Goal: Task Accomplishment & Management: Use online tool/utility

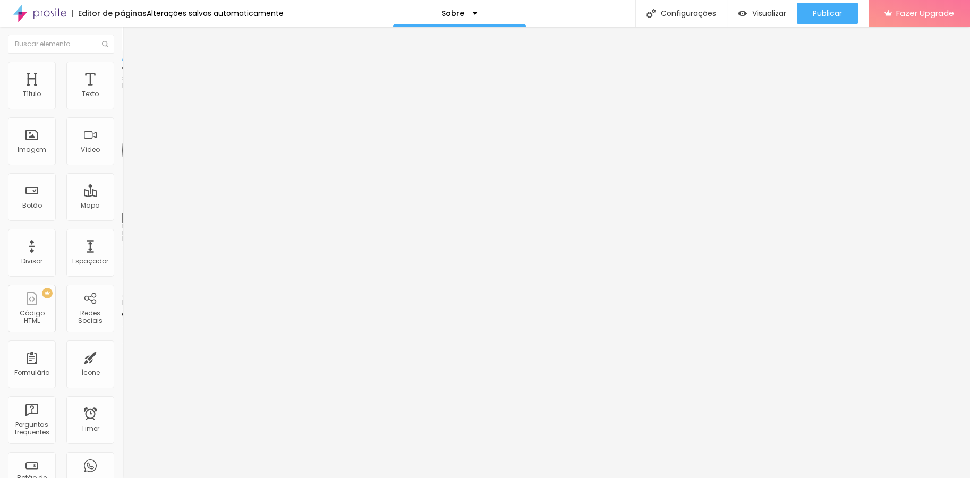
click at [122, 213] on input at bounding box center [194, 218] width 145 height 11
click at [122, 213] on input "beatrizbatista fotografa" at bounding box center [194, 218] width 145 height 11
drag, startPoint x: 106, startPoint y: 113, endPoint x: 0, endPoint y: 119, distance: 106.4
click at [122, 119] on div "Encontre sua empresa beatriz batista fotografa Procure o perfil da empresa pelo…" at bounding box center [183, 217] width 122 height 269
paste input "Beatriz Batista | Fotógraf"
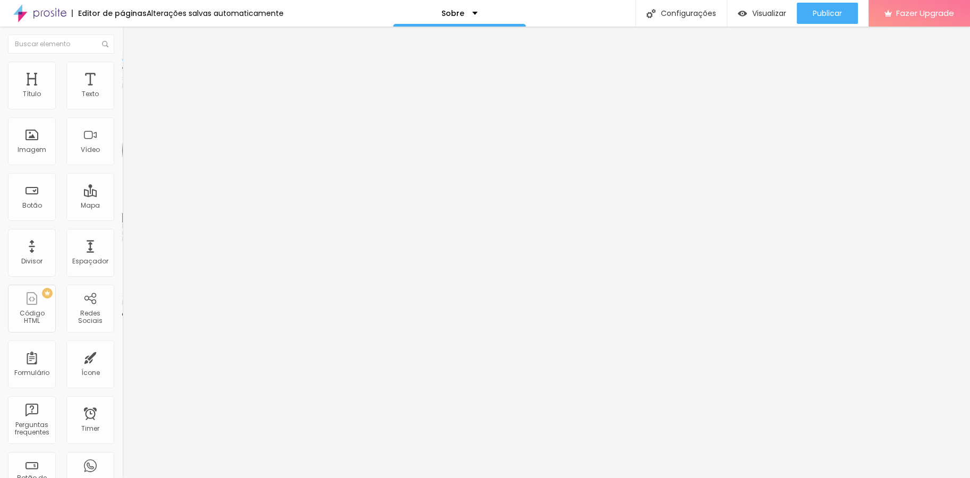
scroll to position [0, 2]
type input "Beatriz Batista | Fotógrafa"
click at [122, 103] on div "Encontre sua empresa Beatriz Batista | Fotógrafa Procure o perfil da empresa pe…" at bounding box center [183, 159] width 122 height 153
click at [122, 213] on input "Beatriz Batista | Fotógrafa" at bounding box center [194, 218] width 145 height 11
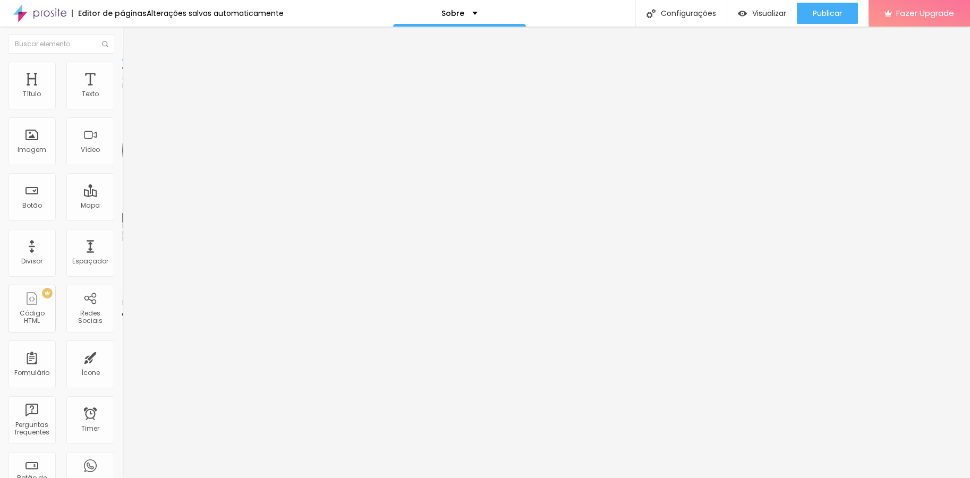
scroll to position [0, 2]
drag, startPoint x: 108, startPoint y: 109, endPoint x: 16, endPoint y: 108, distance: 92.5
click at [122, 108] on div "Beatriz Batista | Fotógrafa" at bounding box center [183, 156] width 122 height 134
paste input "https://www.google.com/search?sca_esv=7c4197be7832523f&rlz=1C1GCEA_enBR1132BR11…"
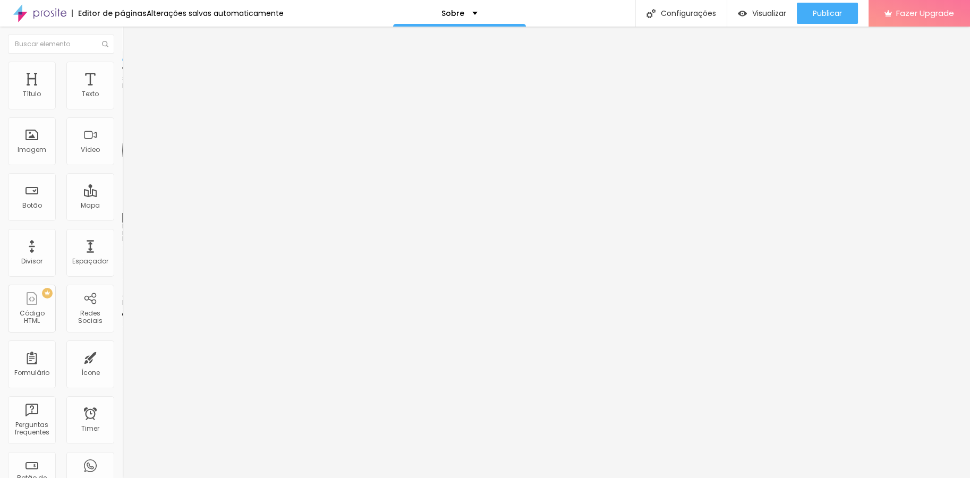
scroll to position [0, 1336]
type input "https://www.google.com/search?sca_esv=7c4197be7832523f&rlz=1C1GCEA_enBR1132BR11…"
click at [94, 375] on div "Ícone" at bounding box center [90, 365] width 48 height 48
click at [130, 40] on div "Editar Botão do WhatsApp" at bounding box center [183, 43] width 106 height 17
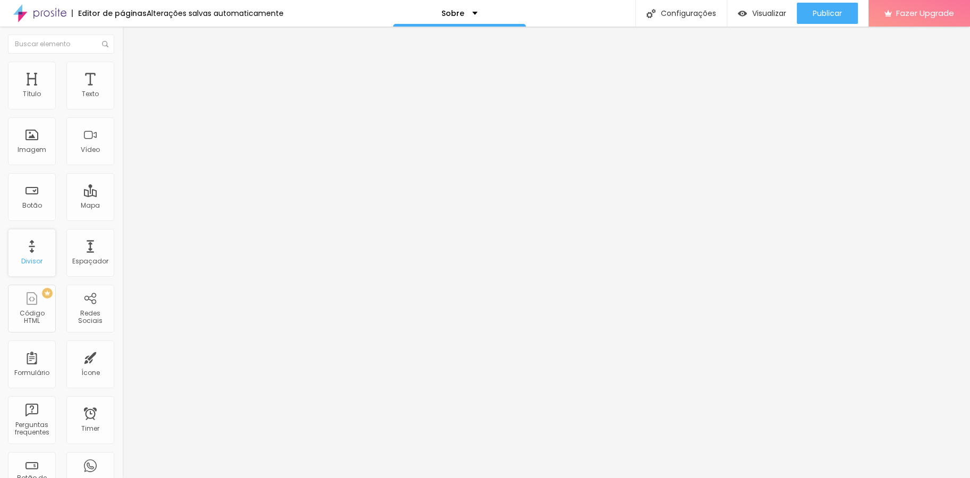
click at [34, 246] on div "Divisor" at bounding box center [32, 253] width 48 height 48
click at [23, 268] on div "Divisor" at bounding box center [32, 253] width 48 height 48
click at [122, 43] on button "Editar Seção" at bounding box center [183, 39] width 122 height 24
click at [32, 136] on div "Imagem" at bounding box center [32, 141] width 48 height 48
click at [122, 47] on button "Editar Imagem" at bounding box center [183, 39] width 122 height 24
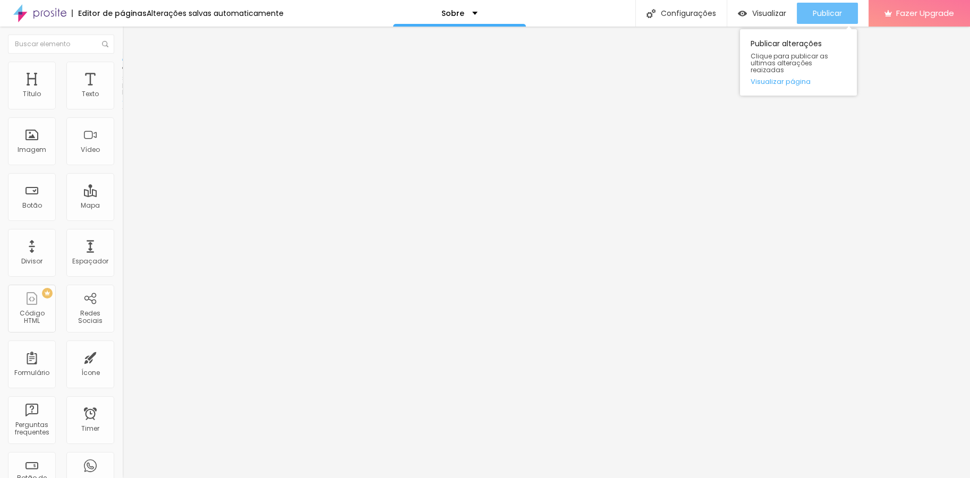
click at [818, 9] on span "Publicar" at bounding box center [827, 13] width 29 height 9
click at [122, 72] on ul "Estilo Avançado" at bounding box center [183, 61] width 122 height 21
click at [122, 70] on li "Avançado" at bounding box center [183, 67] width 122 height 11
click at [122, 30] on button "Editar Texto" at bounding box center [183, 39] width 122 height 24
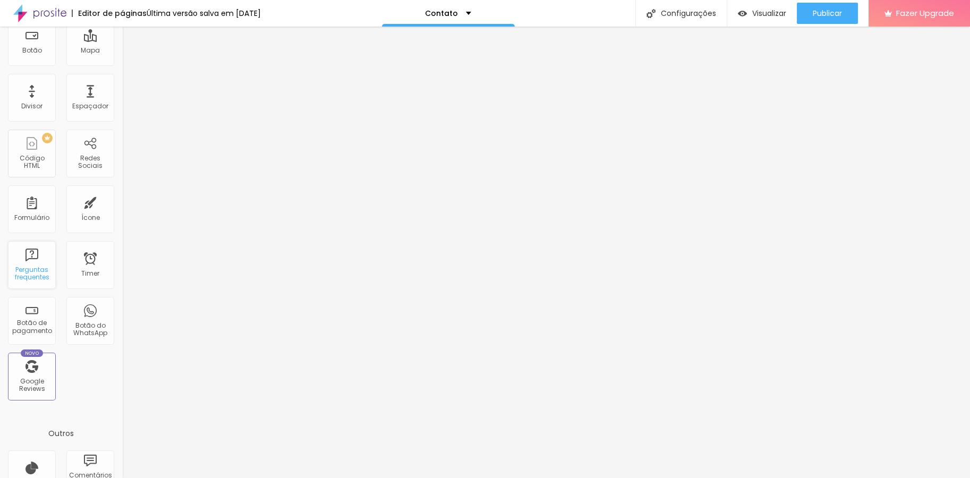
scroll to position [159, 0]
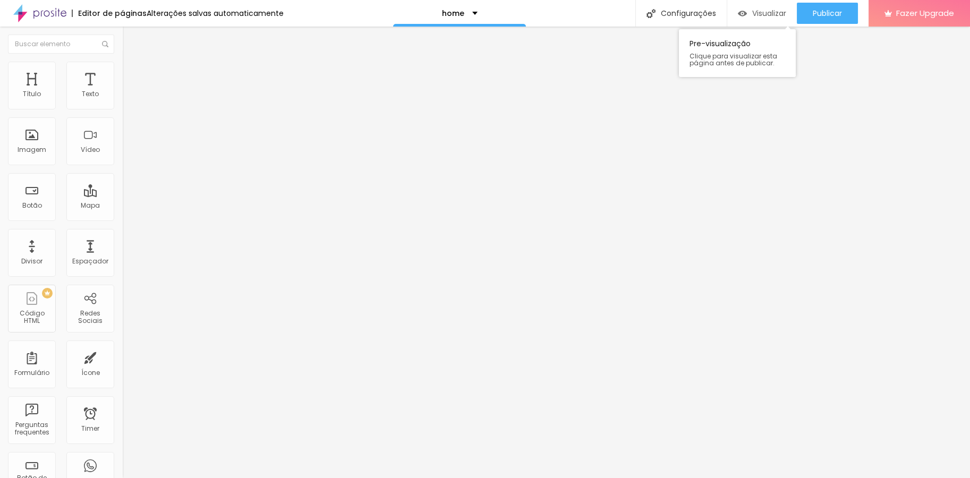
click at [768, 12] on span "Visualizar" at bounding box center [769, 13] width 34 height 9
